Goal: Transaction & Acquisition: Purchase product/service

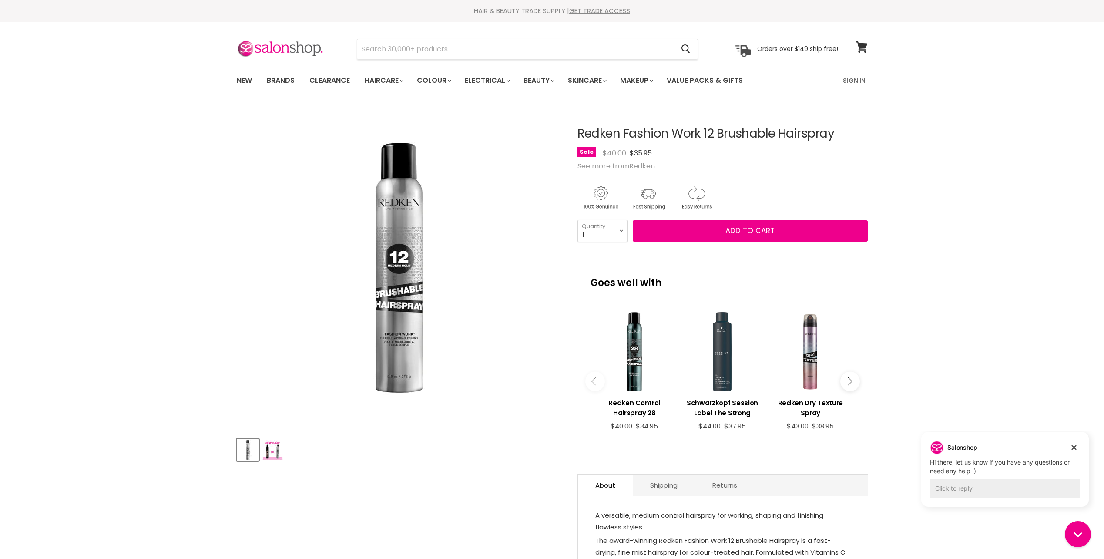
click at [516, 371] on img "Redken Fashion Work 12 Brushable Hairspray image. Click or Scroll to Zoom." at bounding box center [398, 267] width 261 height 261
click at [766, 224] on button "Add to cart" at bounding box center [750, 231] width 235 height 22
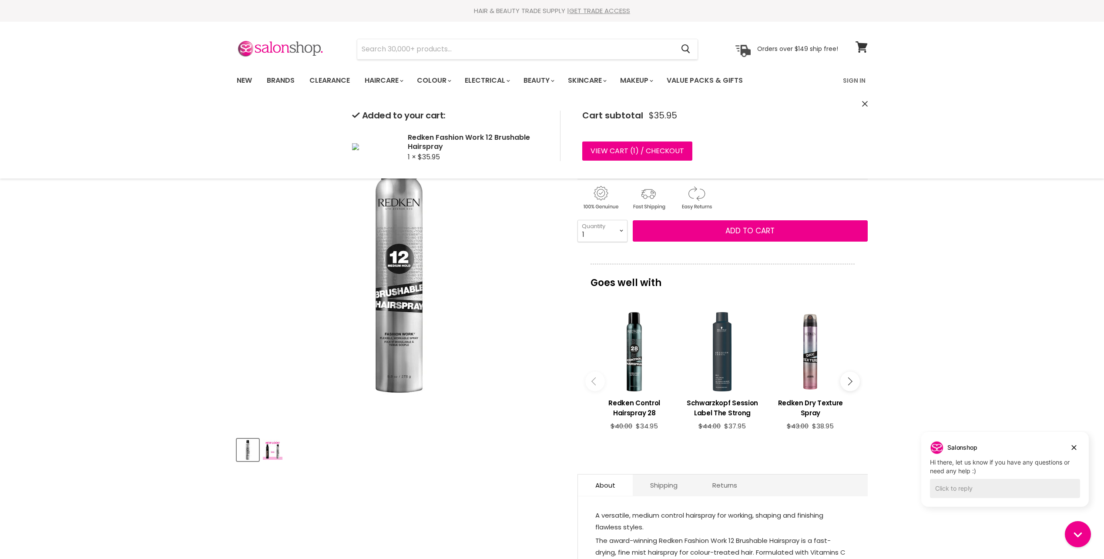
click at [531, 292] on div "Click or scroll to zoom Tap or pinch to zoom" at bounding box center [399, 267] width 325 height 325
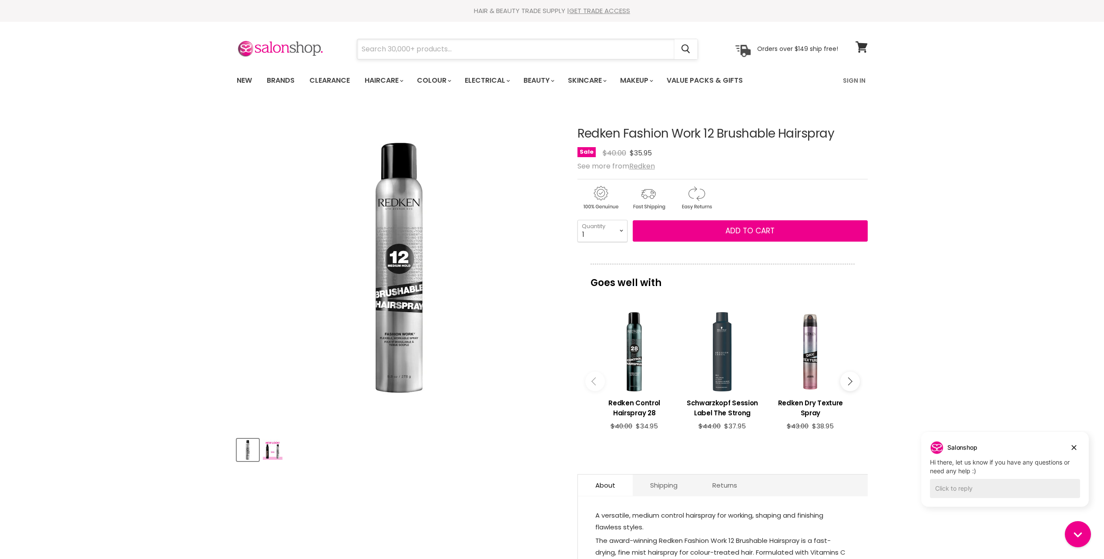
click at [394, 54] on input "Search" at bounding box center [515, 49] width 317 height 20
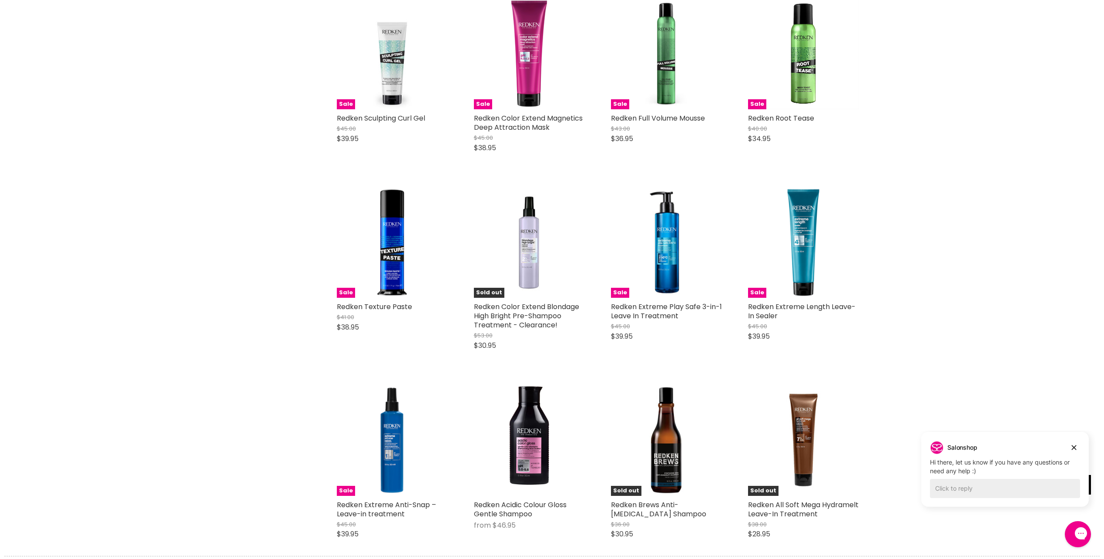
scroll to position [2175, 0]
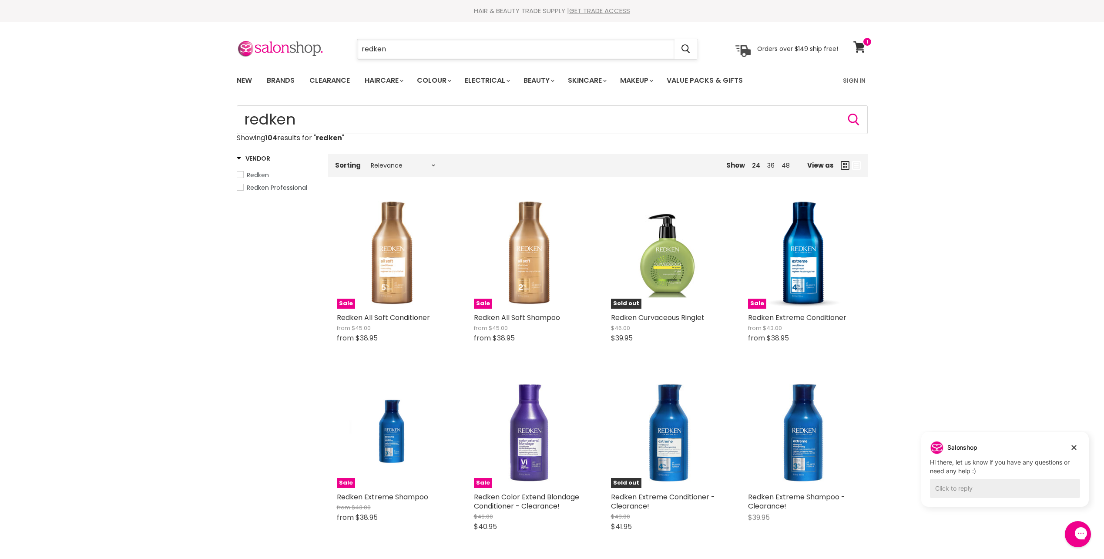
click at [470, 47] on input "redken" at bounding box center [515, 49] width 317 height 20
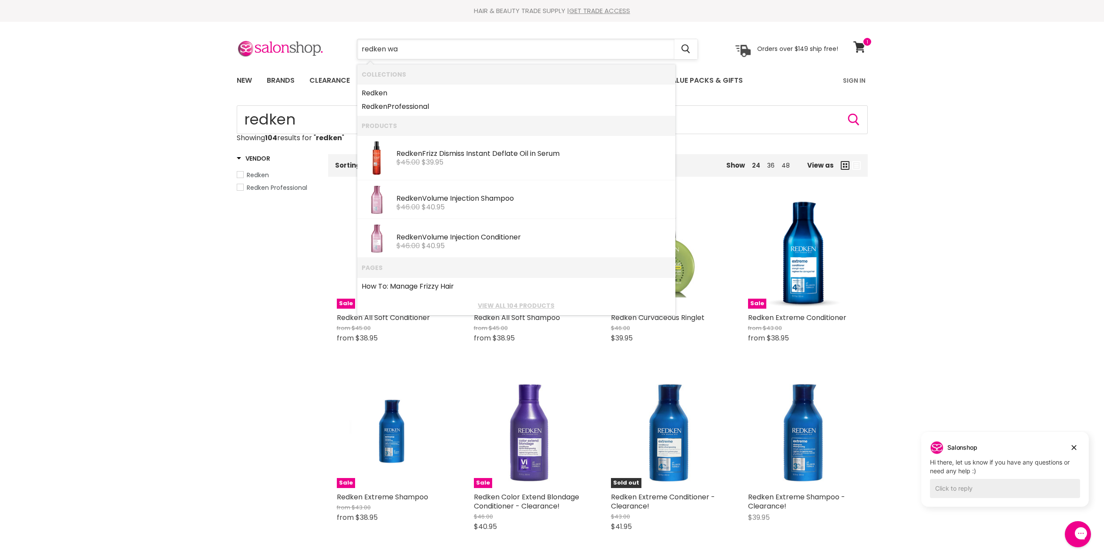
type input "redken wax"
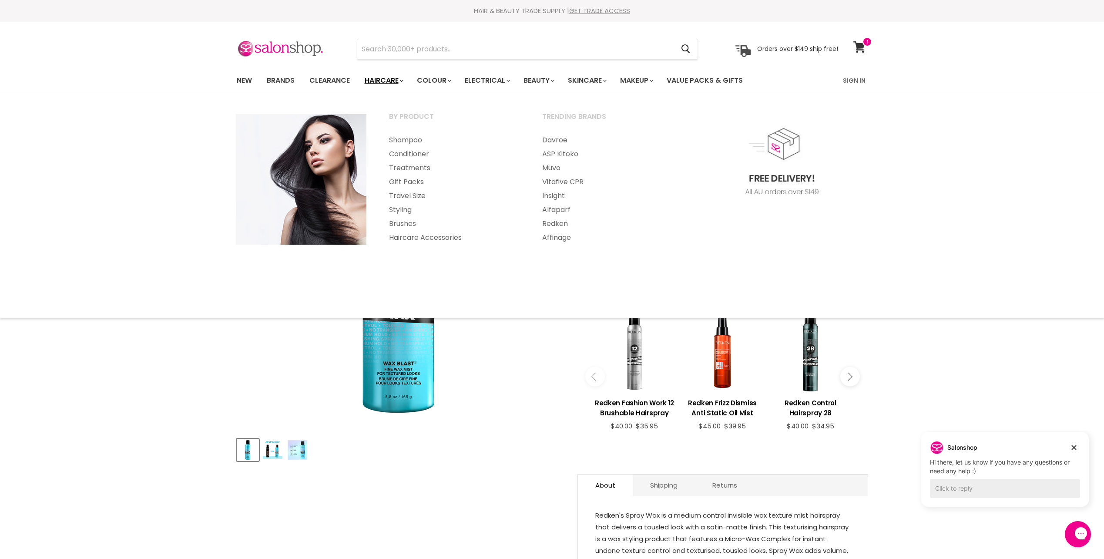
click at [403, 80] on icon "Main menu" at bounding box center [401, 81] width 3 height 3
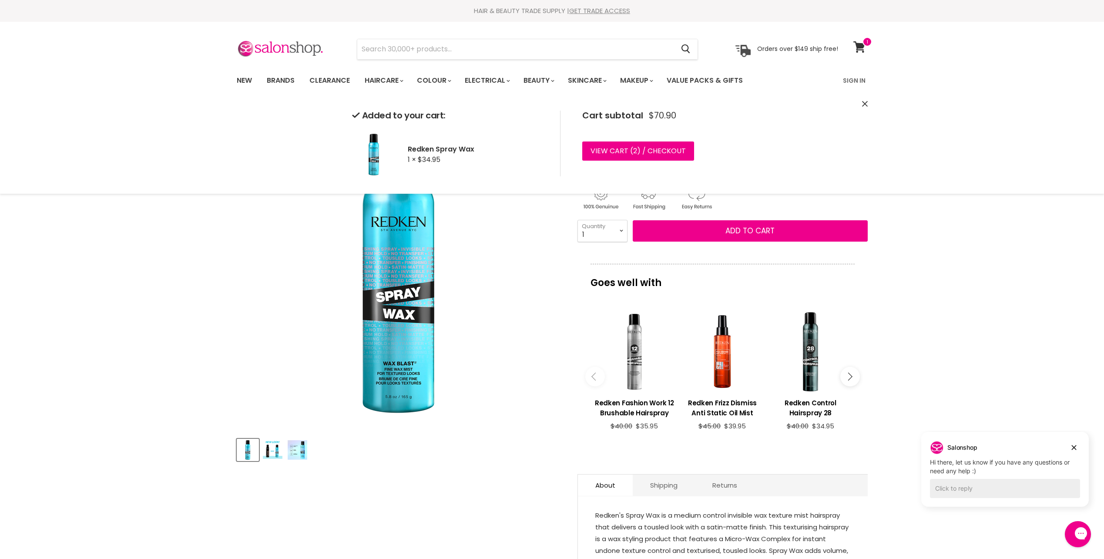
click at [465, 469] on article "Click or scroll to zoom Tap or pinch to zoom Click or scroll to zoom" at bounding box center [552, 370] width 631 height 531
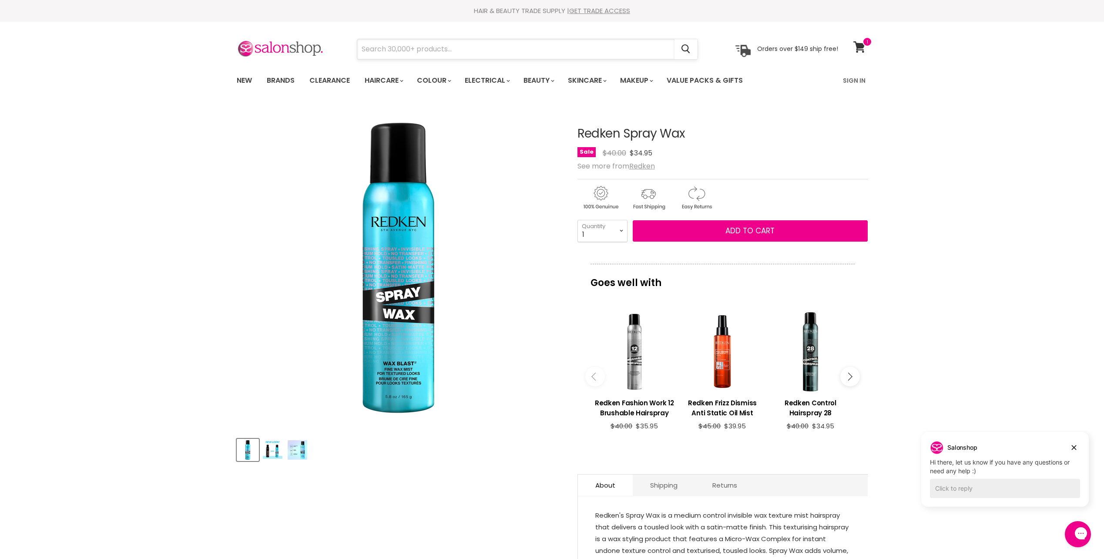
click at [455, 51] on input "Search" at bounding box center [515, 49] width 317 height 20
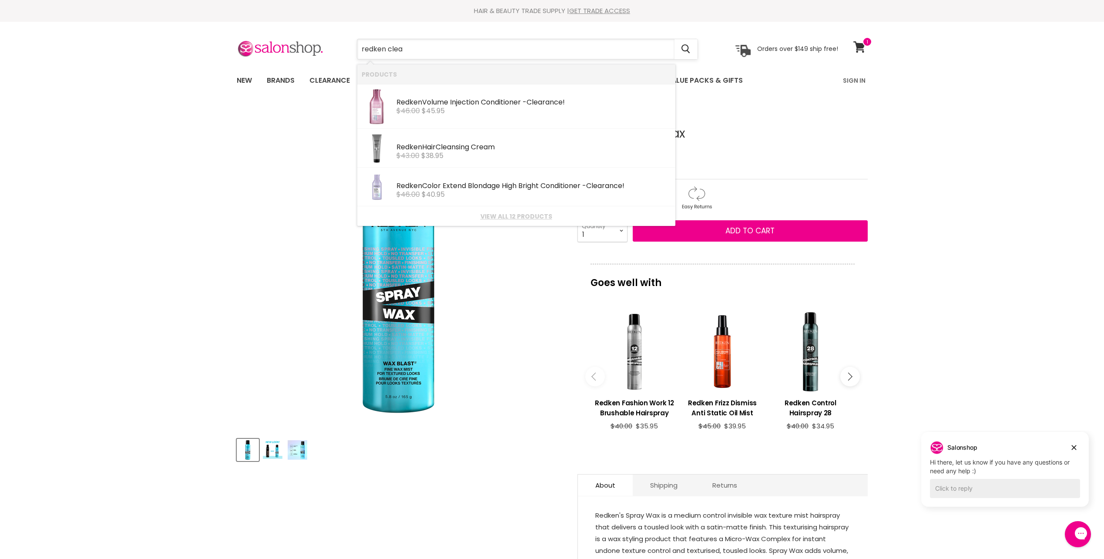
type input "redken clean"
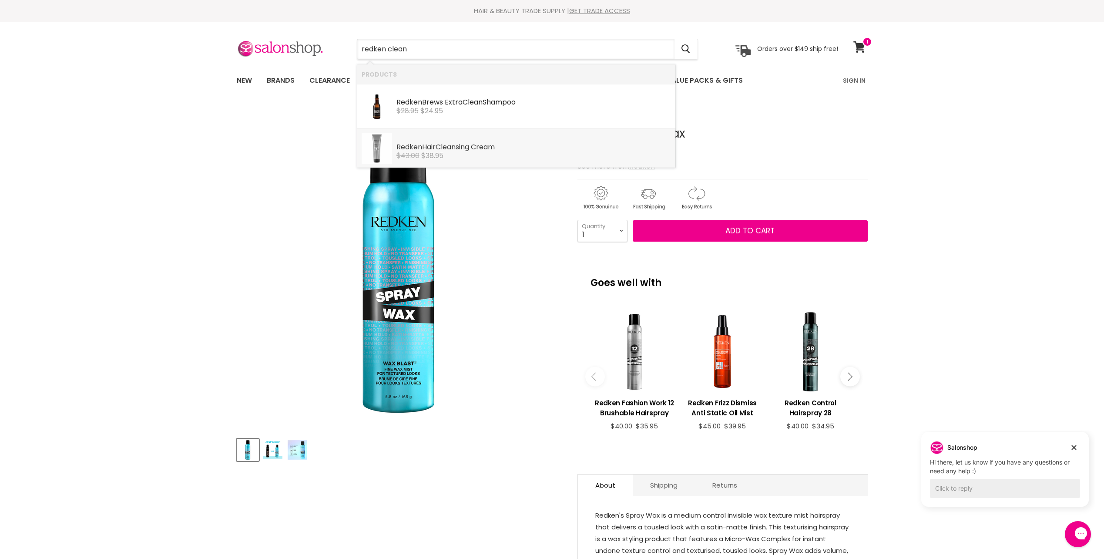
click at [481, 151] on div "Redken Hair Clean sing Cream" at bounding box center [533, 147] width 275 height 9
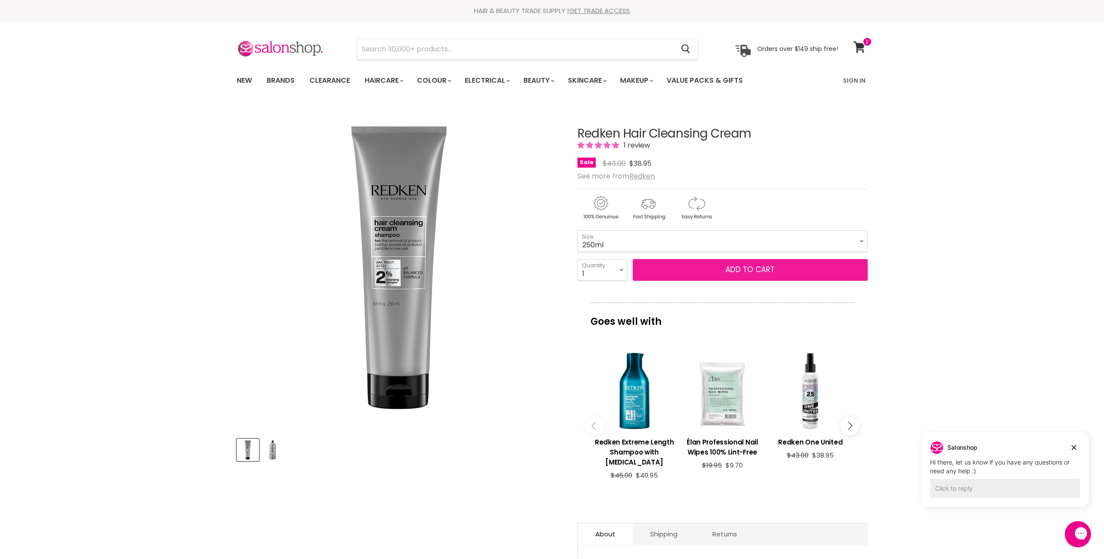
click at [776, 271] on button "Add to cart" at bounding box center [750, 270] width 235 height 22
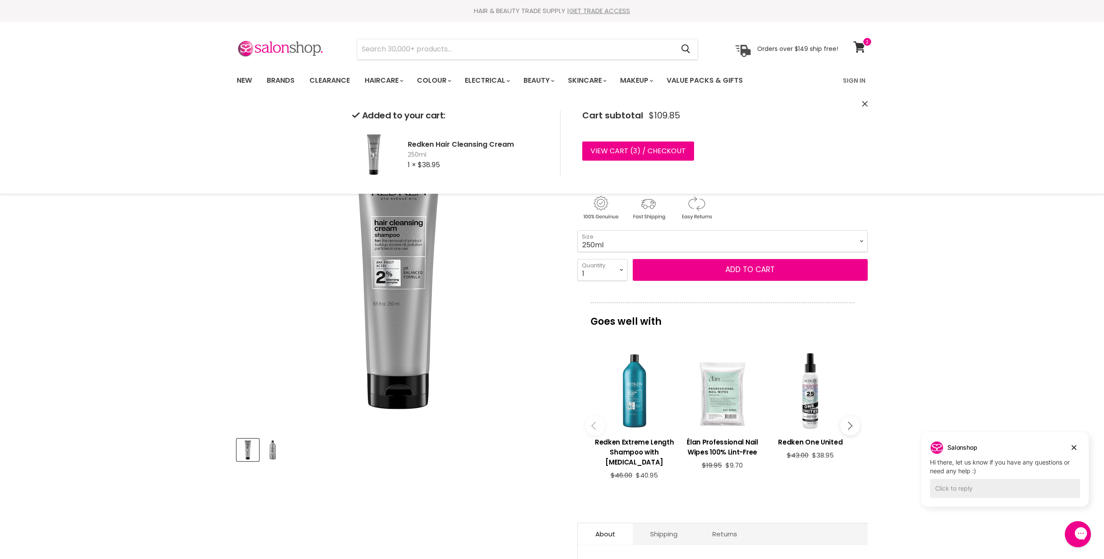
click at [641, 393] on div "Main content" at bounding box center [634, 390] width 79 height 79
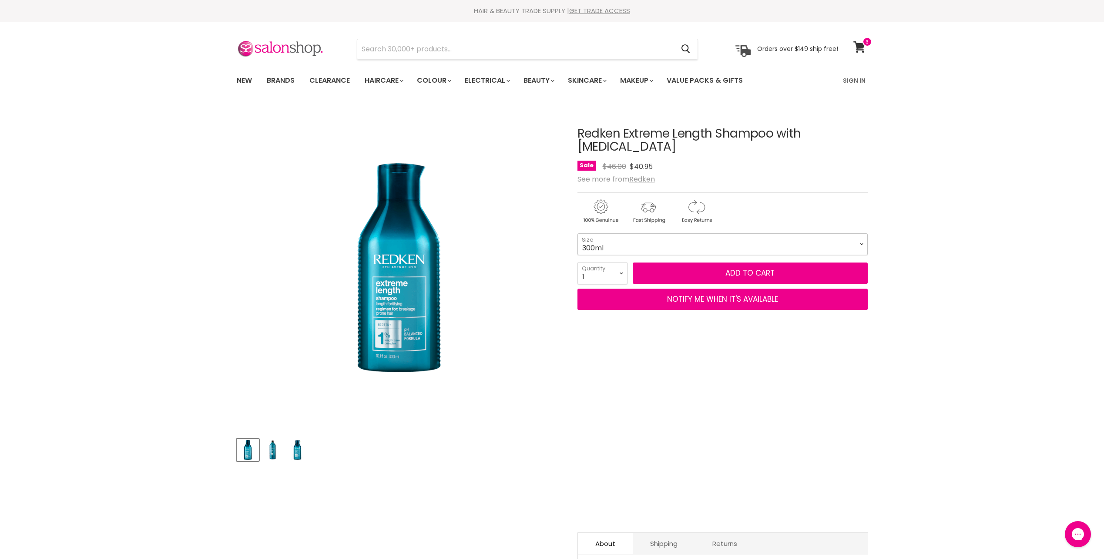
click at [691, 233] on select "300ml 500ml 1L" at bounding box center [722, 244] width 290 height 22
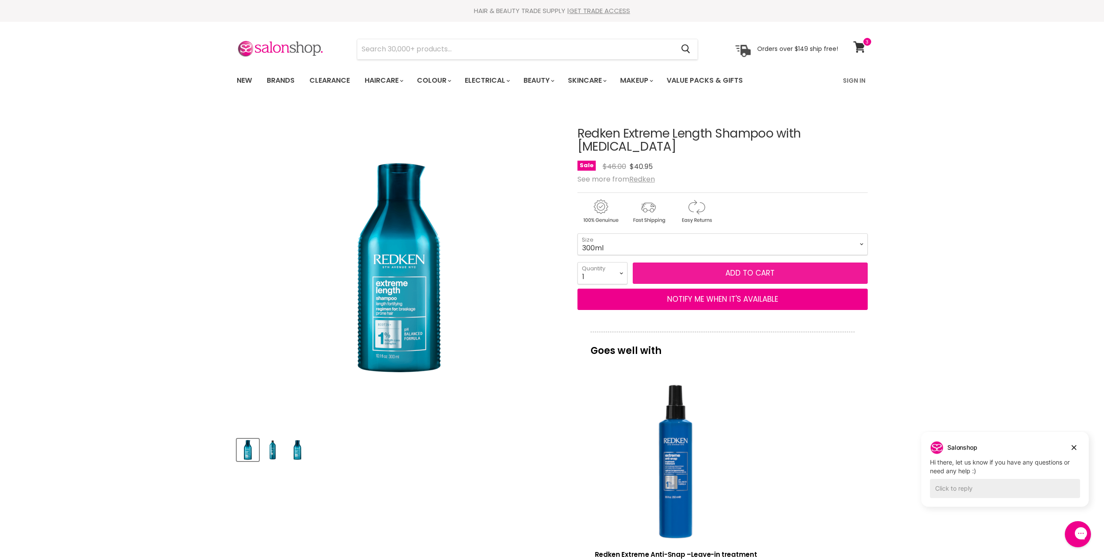
click at [677, 265] on button "Add to cart" at bounding box center [750, 273] width 235 height 22
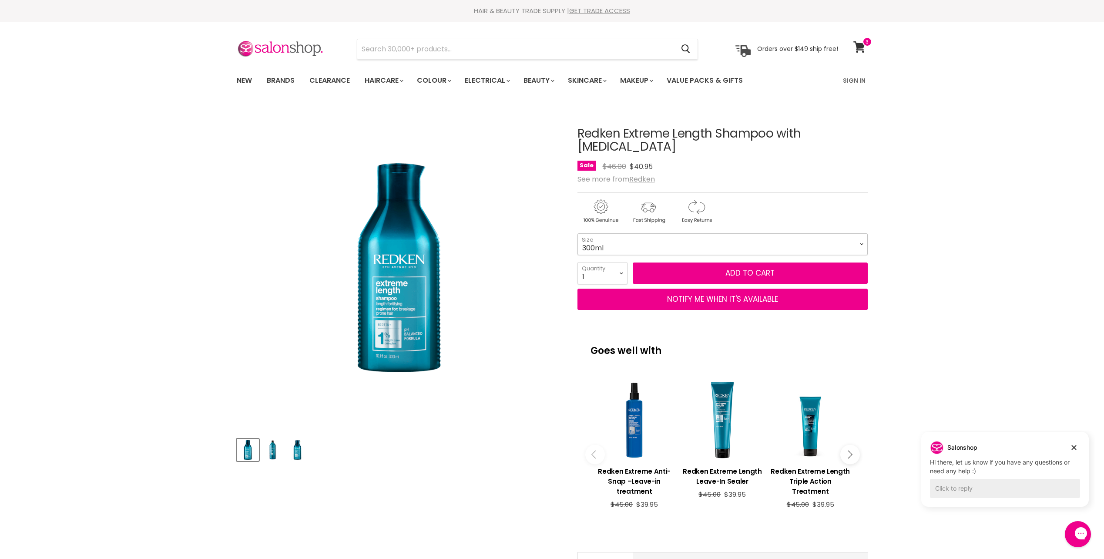
click at [678, 236] on select "300ml 500ml 1L" at bounding box center [722, 244] width 290 height 22
click at [577, 233] on select "300ml 500ml 1L" at bounding box center [722, 244] width 290 height 22
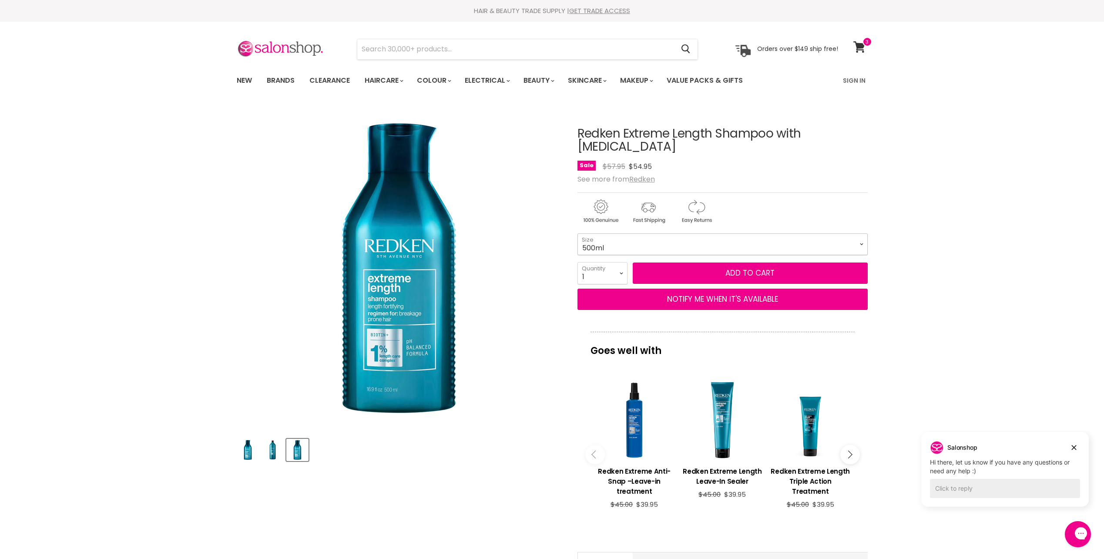
click at [650, 233] on select "300ml 500ml 1L" at bounding box center [722, 244] width 290 height 22
click at [577, 233] on select "300ml 500ml 1L" at bounding box center [722, 244] width 290 height 22
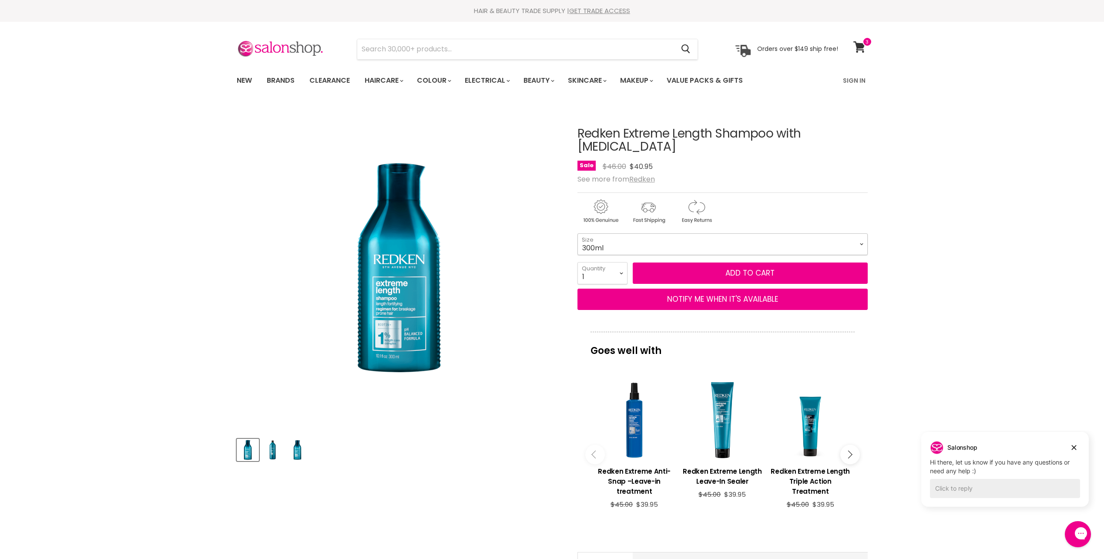
click at [690, 233] on select "300ml 500ml 1L" at bounding box center [722, 244] width 290 height 22
click at [577, 233] on select "300ml 500ml 1L" at bounding box center [722, 244] width 290 height 22
select select "500ml"
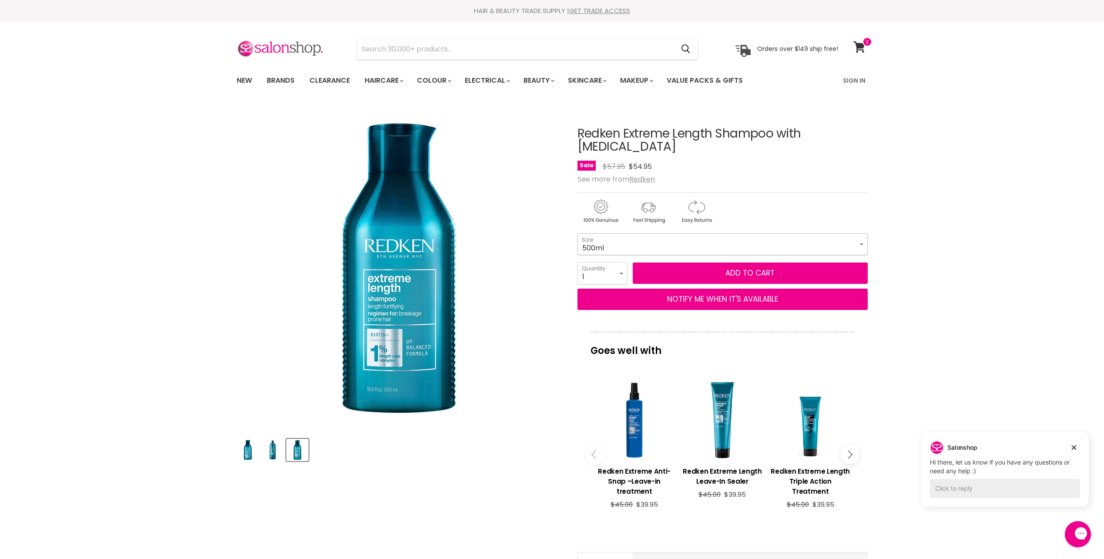
click at [613, 236] on select "300ml 500ml 1L" at bounding box center [722, 244] width 290 height 22
click at [574, 278] on article "Click or scroll to zoom Tap or pinch to zoom Click or scroll to zoom" at bounding box center [552, 409] width 631 height 609
click at [857, 233] on select "300ml 500ml 1L" at bounding box center [722, 244] width 290 height 22
click at [1024, 269] on div "Home Redken Extreme Length Shampoo with Biotin Click or scroll to zoom Tap or p…" at bounding box center [552, 559] width 1104 height 908
click at [819, 392] on div "Main content" at bounding box center [809, 419] width 79 height 79
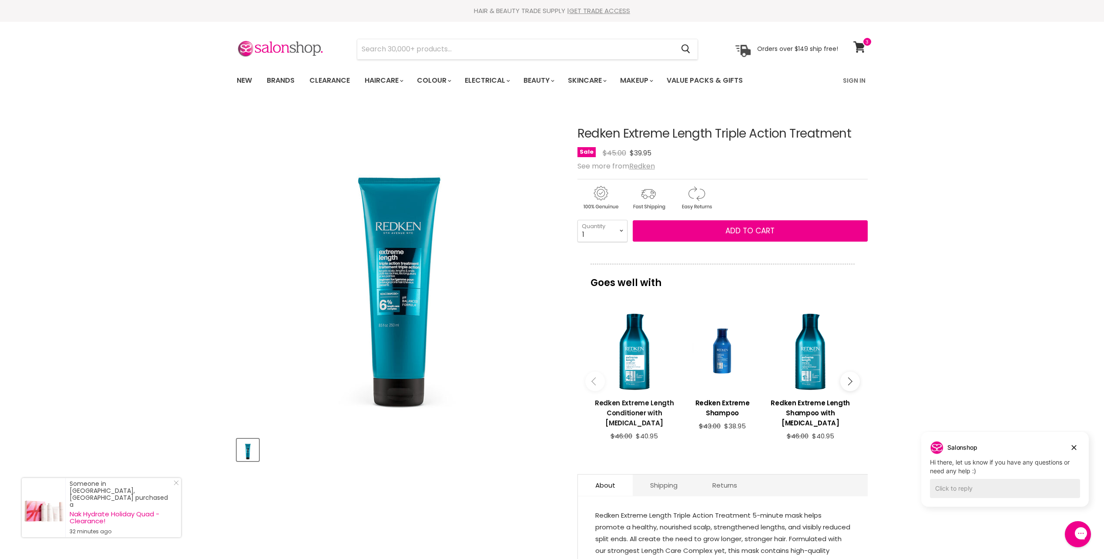
click at [635, 404] on h3 "Redken Extreme Length Conditioner with [MEDICAL_DATA]" at bounding box center [634, 413] width 79 height 30
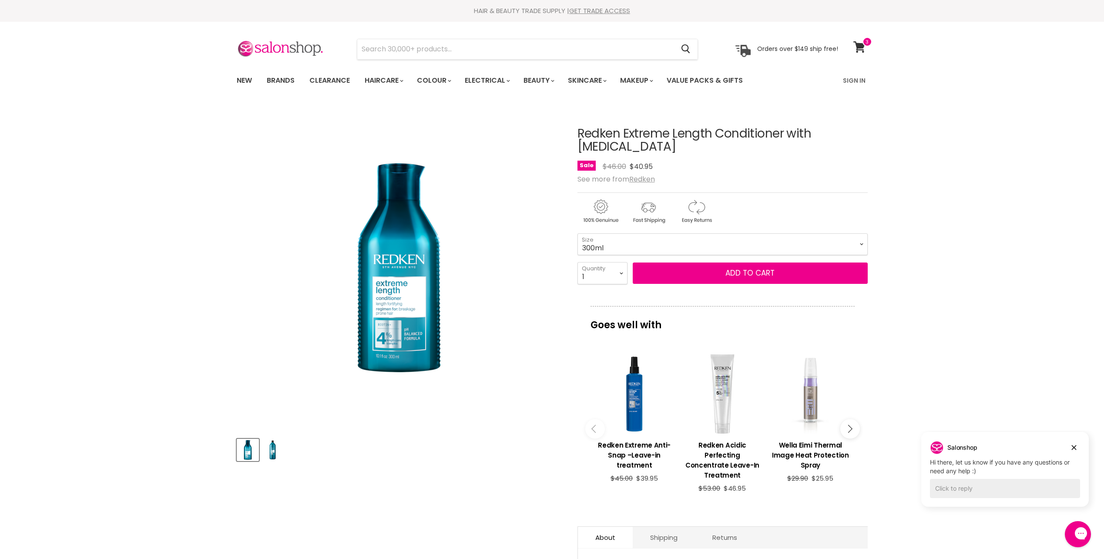
drag, startPoint x: 1046, startPoint y: 349, endPoint x: 1030, endPoint y: 197, distance: 152.7
click at [1030, 197] on div "Home Redken Extreme Length Conditioner with [MEDICAL_DATA] Click or scroll to z…" at bounding box center [552, 550] width 1104 height 891
click at [714, 233] on select "300ml 500ml 1L" at bounding box center [722, 244] width 290 height 22
click at [577, 233] on select "300ml 500ml 1L" at bounding box center [722, 244] width 290 height 22
click at [627, 233] on select "300ml 500ml 1L" at bounding box center [722, 244] width 290 height 22
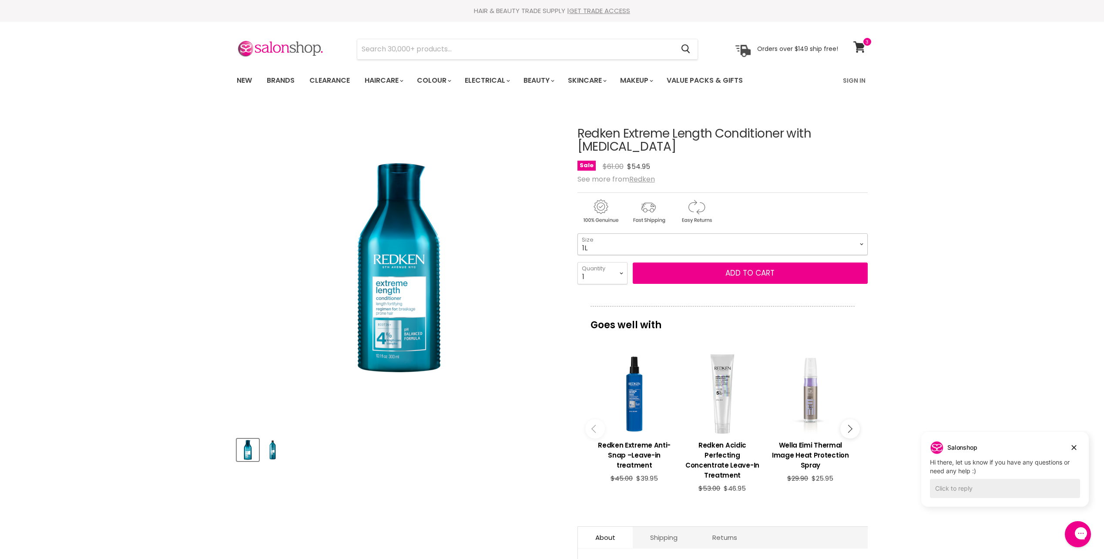
click at [577, 233] on select "300ml 500ml 1L" at bounding box center [722, 244] width 290 height 22
select select "1L"
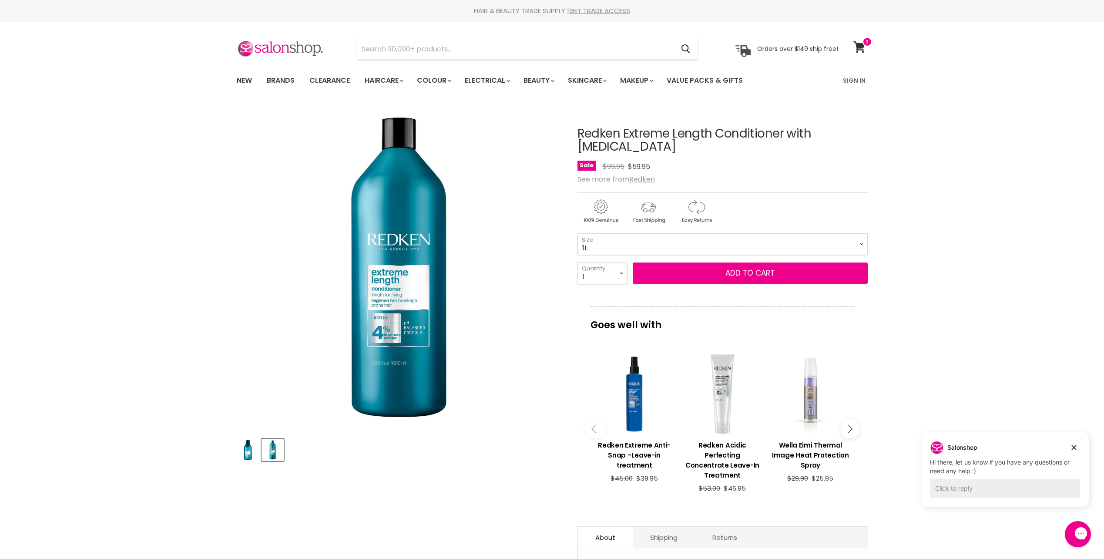
click at [512, 339] on img "Redken Extreme Length Conditioner with Biotin image. Click or Scroll to Zoom." at bounding box center [398, 267] width 325 height 325
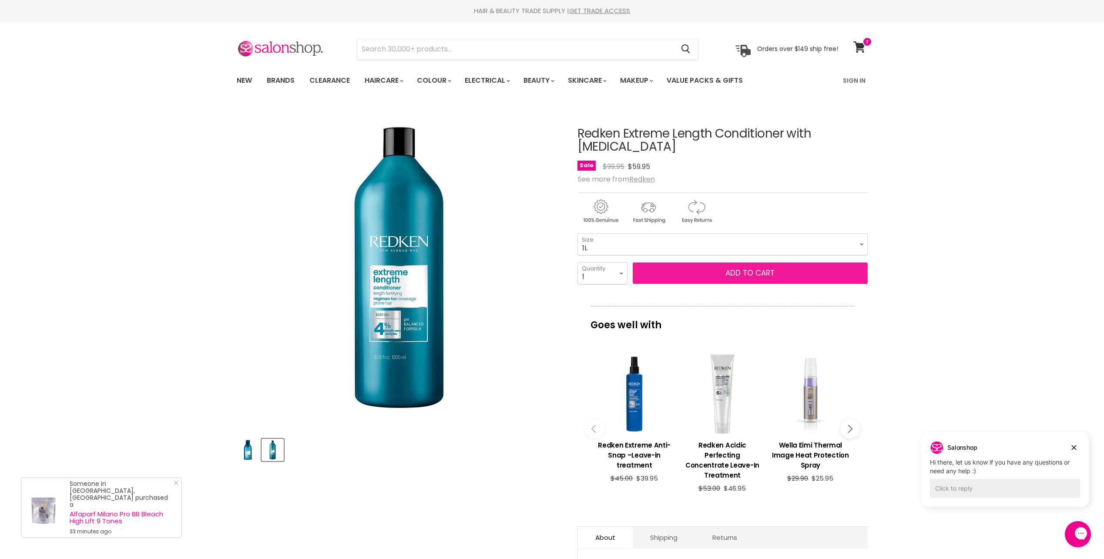
click at [700, 262] on button "Add to cart" at bounding box center [750, 273] width 235 height 22
